Goal: Navigation & Orientation: Find specific page/section

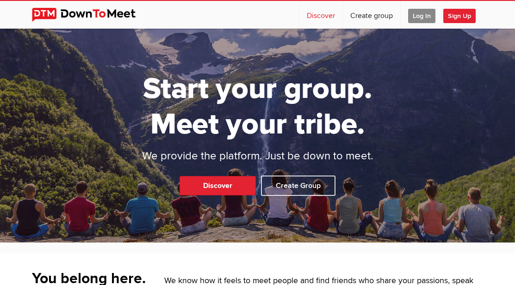
click at [320, 19] on link "Discover" at bounding box center [320, 15] width 43 height 28
select select "null"
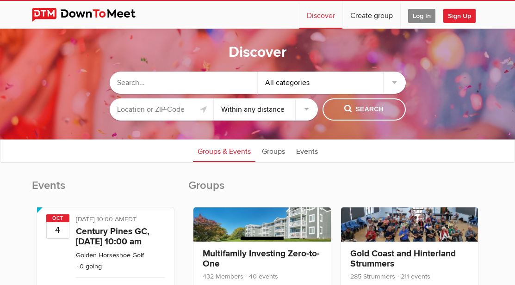
click at [184, 108] on input "text" at bounding box center [162, 109] width 104 height 22
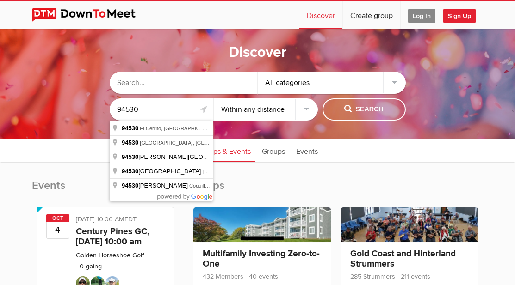
type input "94530"
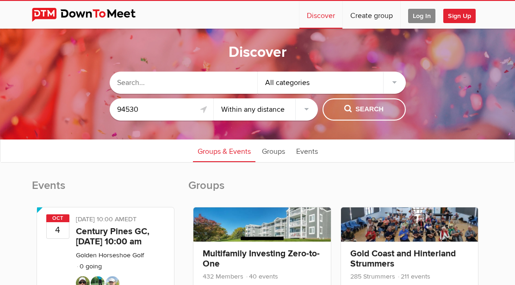
click at [298, 112] on select "Within 10 miles Within 25 miles Within 50 miles Within 100 miles Within any dis…" at bounding box center [266, 109] width 104 height 22
select select "10"
click at [214, 98] on select "Within 10 miles Within 25 miles Within 50 miles Within 100 miles Within any dis…" at bounding box center [266, 109] width 104 height 22
click at [369, 109] on span "Search" at bounding box center [363, 109] width 39 height 10
click at [305, 149] on link "Events" at bounding box center [306, 150] width 31 height 23
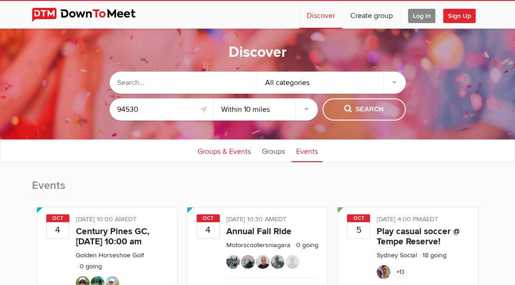
click at [233, 152] on link "Groups & Events" at bounding box center [224, 150] width 62 height 23
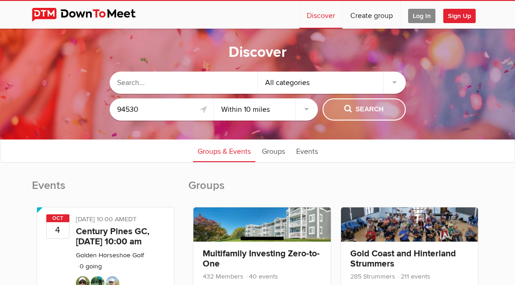
click at [365, 113] on span "Search" at bounding box center [363, 109] width 39 height 10
click at [306, 150] on link "Events" at bounding box center [306, 150] width 31 height 23
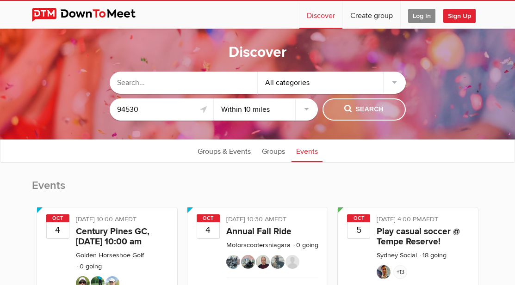
click at [386, 109] on button "Search" at bounding box center [363, 109] width 83 height 22
click at [361, 105] on span "Search" at bounding box center [363, 109] width 39 height 10
click at [202, 110] on link at bounding box center [203, 109] width 11 height 11
type input "El Cerrito, [GEOGRAPHIC_DATA], [GEOGRAPHIC_DATA]"
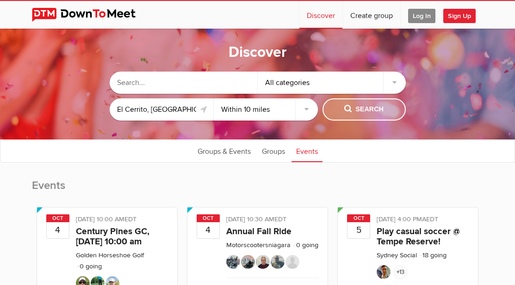
click at [372, 113] on span "Search" at bounding box center [363, 109] width 39 height 10
drag, startPoint x: 372, startPoint y: 113, endPoint x: 380, endPoint y: 109, distance: 9.5
click at [380, 109] on span "Search" at bounding box center [363, 109] width 39 height 10
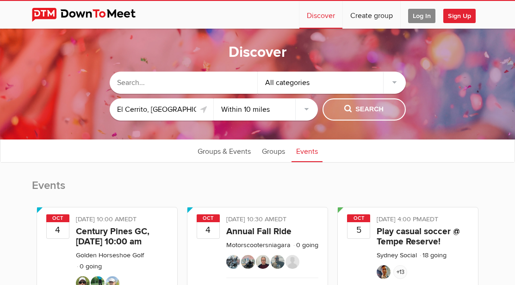
click at [380, 109] on span "Search" at bounding box center [363, 109] width 39 height 10
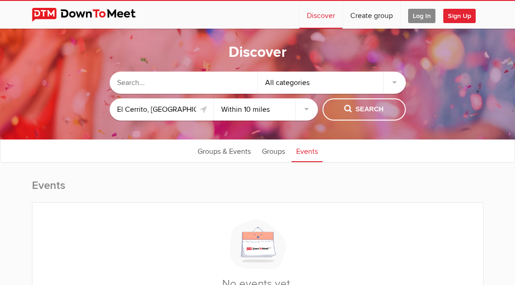
click at [303, 110] on select "Within 10 miles Within 25 miles Within 50 miles Within 100 miles Within any dis…" at bounding box center [266, 109] width 104 height 22
select select "25"
click at [214, 98] on select "Within 10 miles Within 25 miles Within 50 miles Within 100 miles Within any dis…" at bounding box center [266, 109] width 104 height 22
click at [365, 108] on span "Search" at bounding box center [363, 109] width 39 height 10
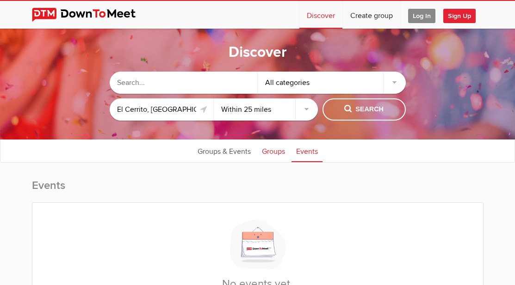
click at [272, 150] on link "Groups" at bounding box center [273, 150] width 32 height 23
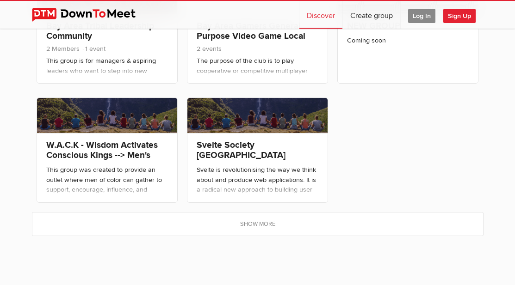
scroll to position [629, 0]
